Goal: Task Accomplishment & Management: Use online tool/utility

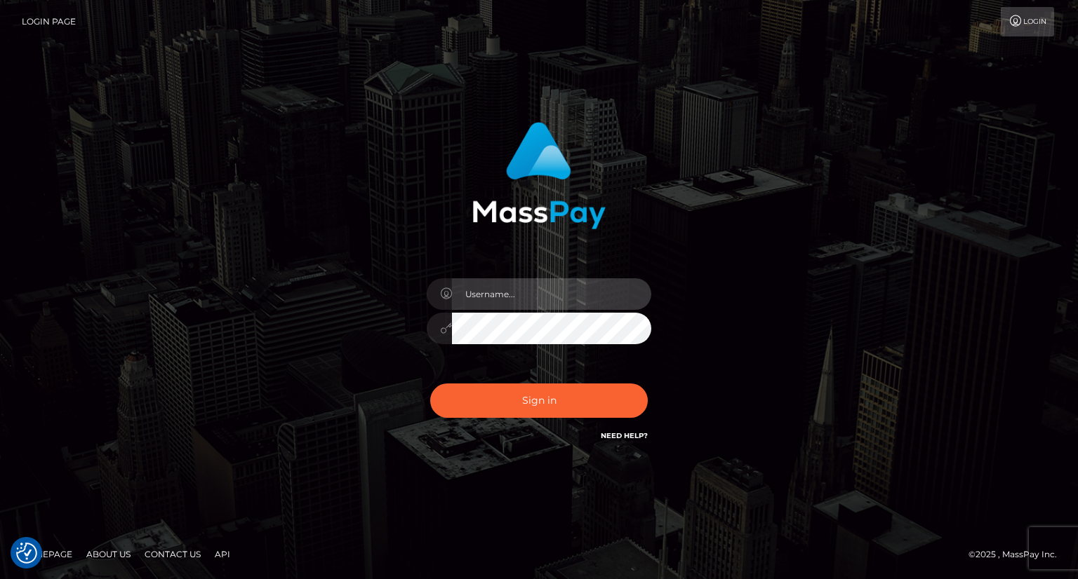
click at [522, 292] on input "text" at bounding box center [551, 295] width 199 height 32
type input "Mirasol.spree"
click at [549, 380] on div "Sign in Need Help?" at bounding box center [539, 406] width 246 height 62
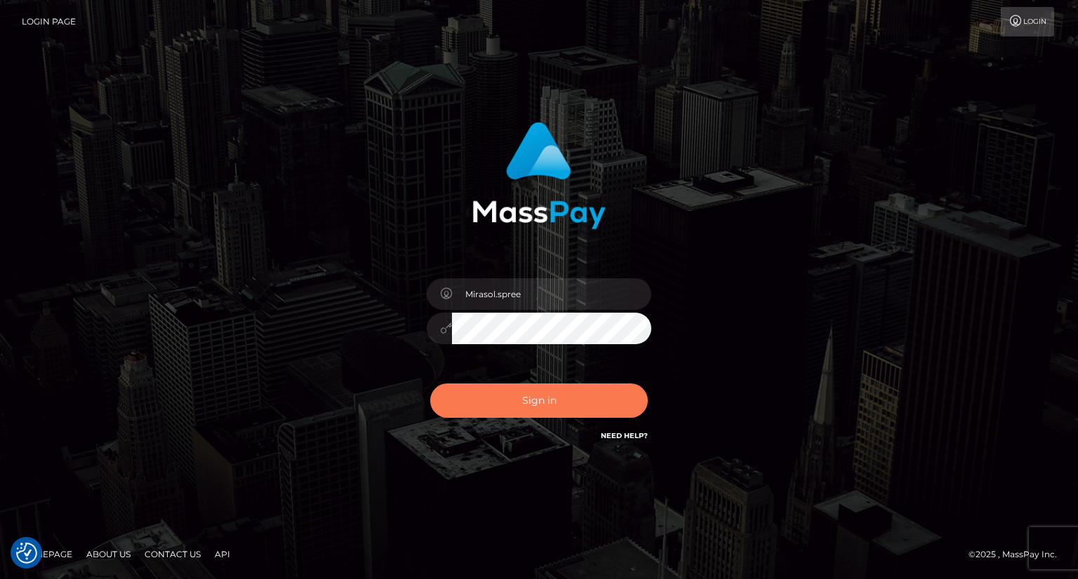
click at [544, 398] on button "Sign in" at bounding box center [538, 401] width 217 height 34
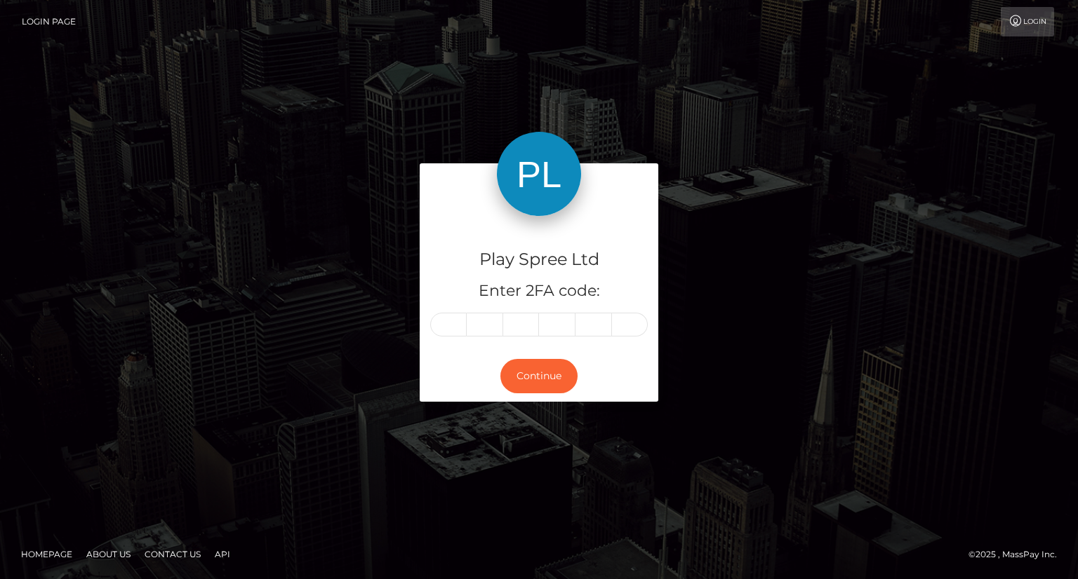
click at [449, 333] on input "text" at bounding box center [448, 325] width 36 height 24
type input "9"
type input "7"
type input "5"
type input "1"
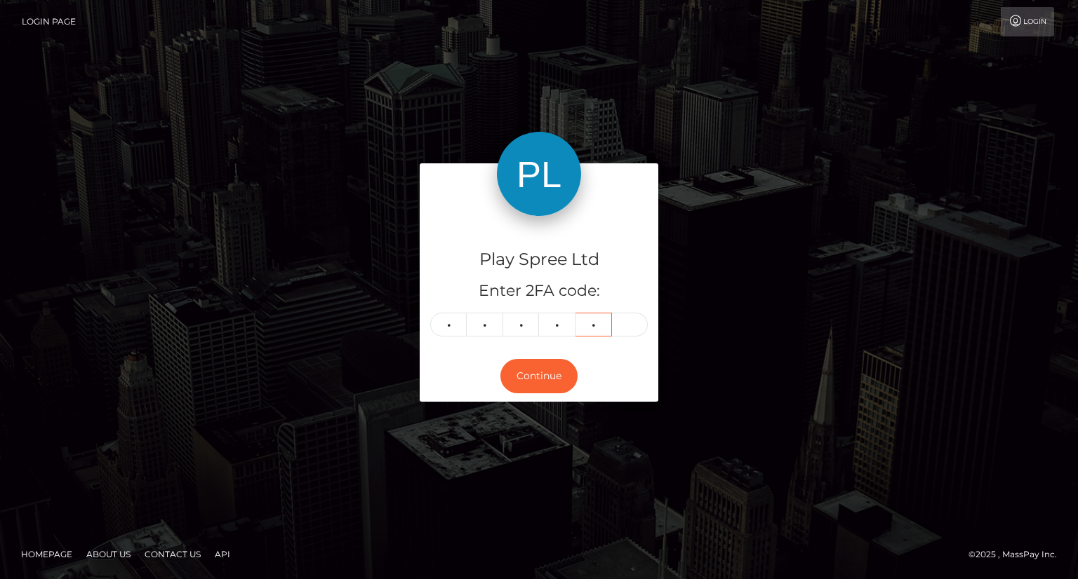
type input "2"
type input "0"
click at [543, 384] on button "Continue" at bounding box center [538, 376] width 77 height 34
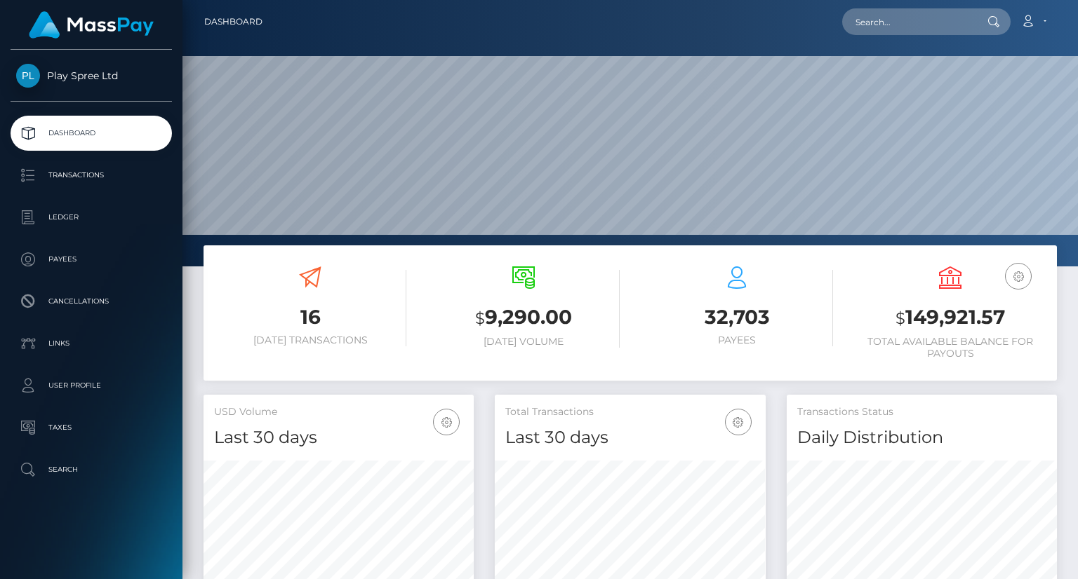
scroll to position [248, 269]
click at [904, 29] on input "text" at bounding box center [908, 21] width 132 height 27
paste input "1384599"
click at [903, 25] on input "1384599" at bounding box center [908, 21] width 132 height 27
drag, startPoint x: 891, startPoint y: 21, endPoint x: 763, endPoint y: 13, distance: 128.0
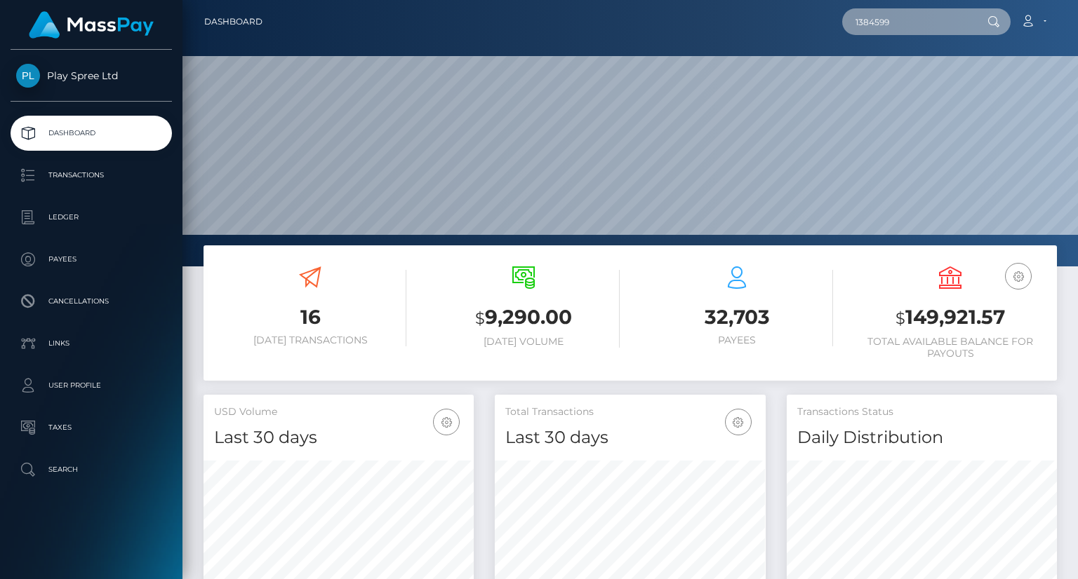
click at [763, 13] on div "1384599 Loading... Loading... Account Edit Profile Logout" at bounding box center [665, 21] width 782 height 29
paste input "326692"
type input "326692"
